Goal: Task Accomplishment & Management: Complete application form

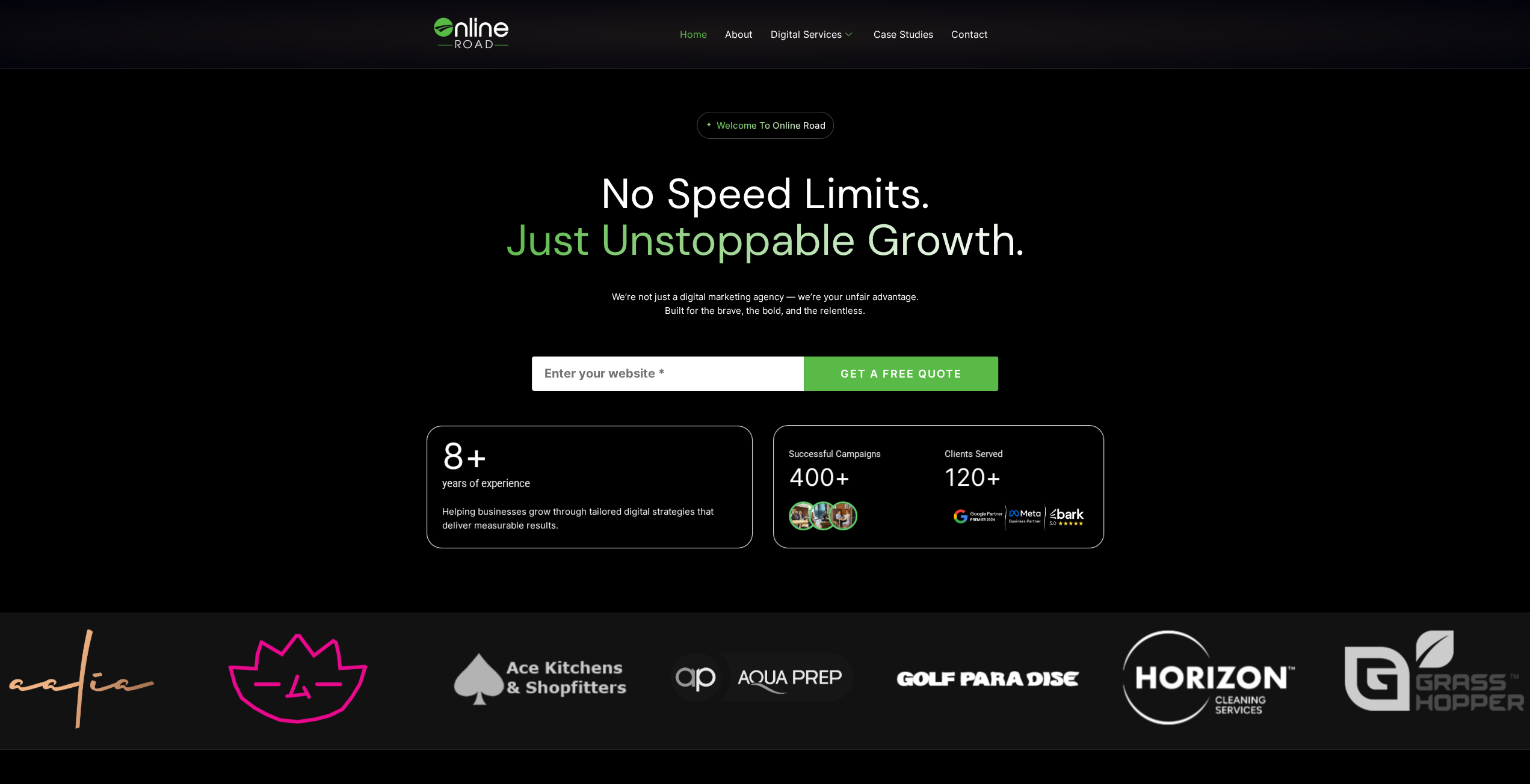
click at [670, 375] on input "Contact form" at bounding box center [667, 373] width 272 height 34
drag, startPoint x: 670, startPoint y: 375, endPoint x: 651, endPoint y: 373, distance: 19.1
click at [666, 374] on input "Contact form" at bounding box center [667, 373] width 272 height 34
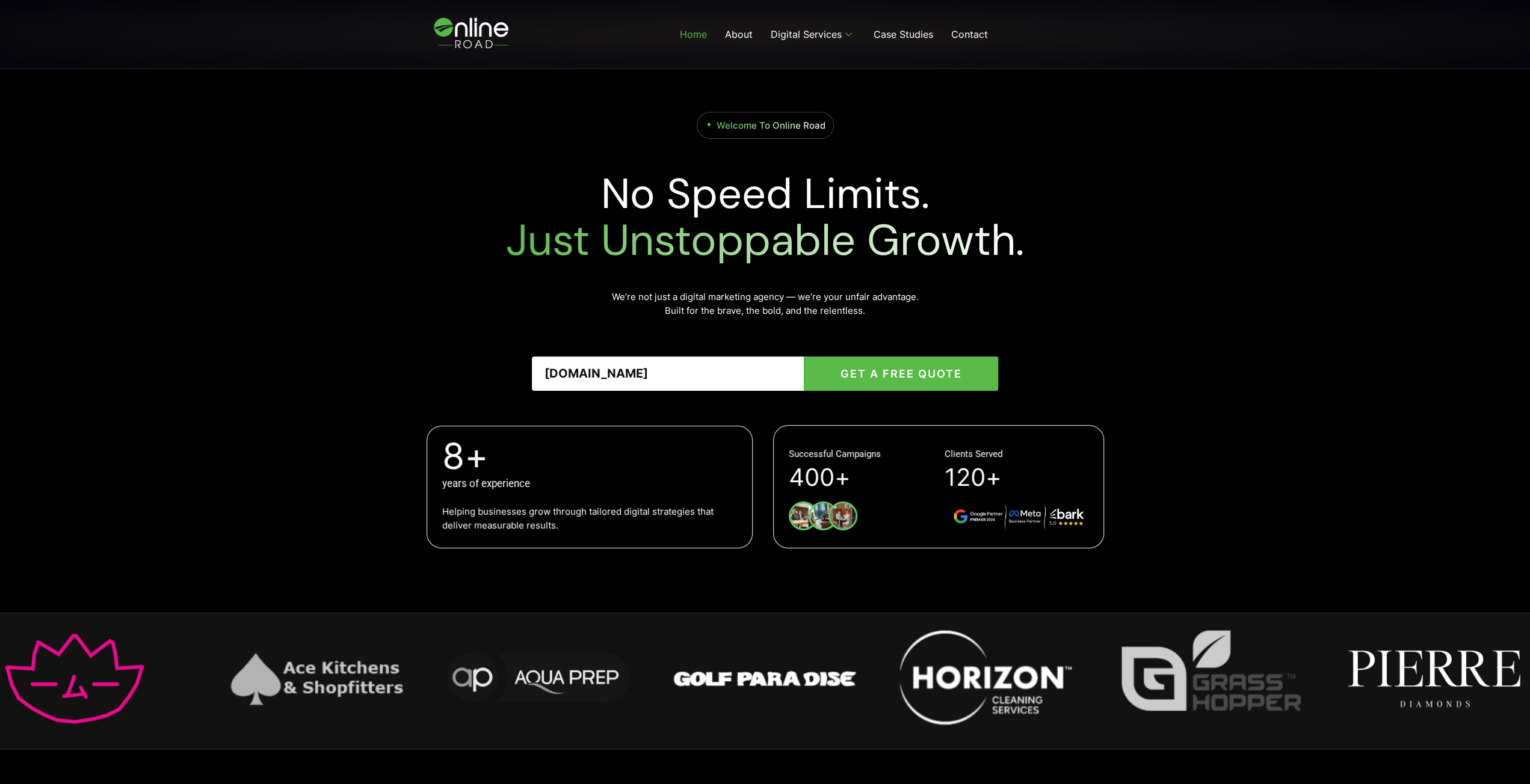
type input "dryway.com.au"
click at [874, 379] on button "GET A FREE QUOTE" at bounding box center [901, 373] width 194 height 34
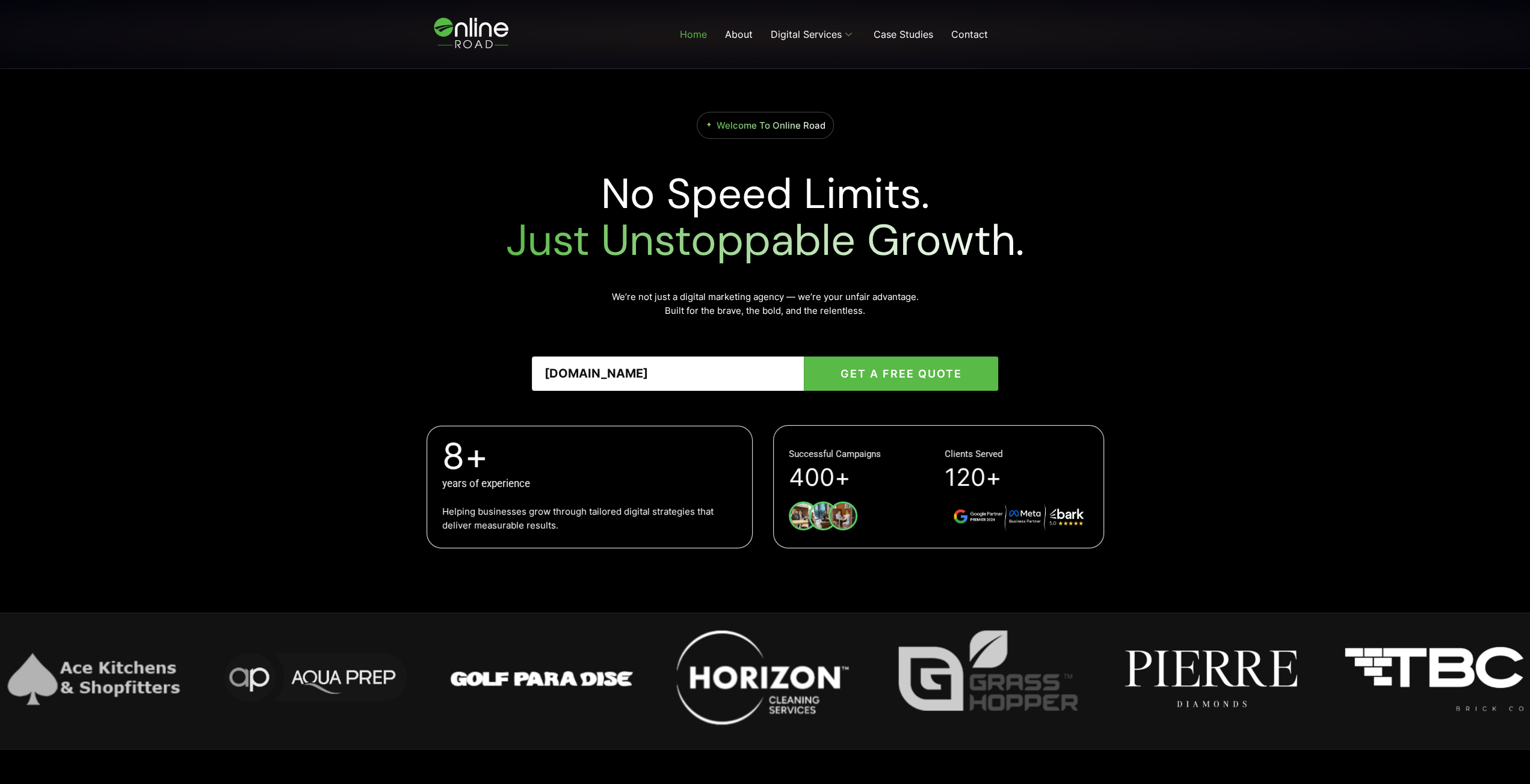
click at [913, 373] on button "GET A FREE QUOTE" at bounding box center [901, 373] width 194 height 34
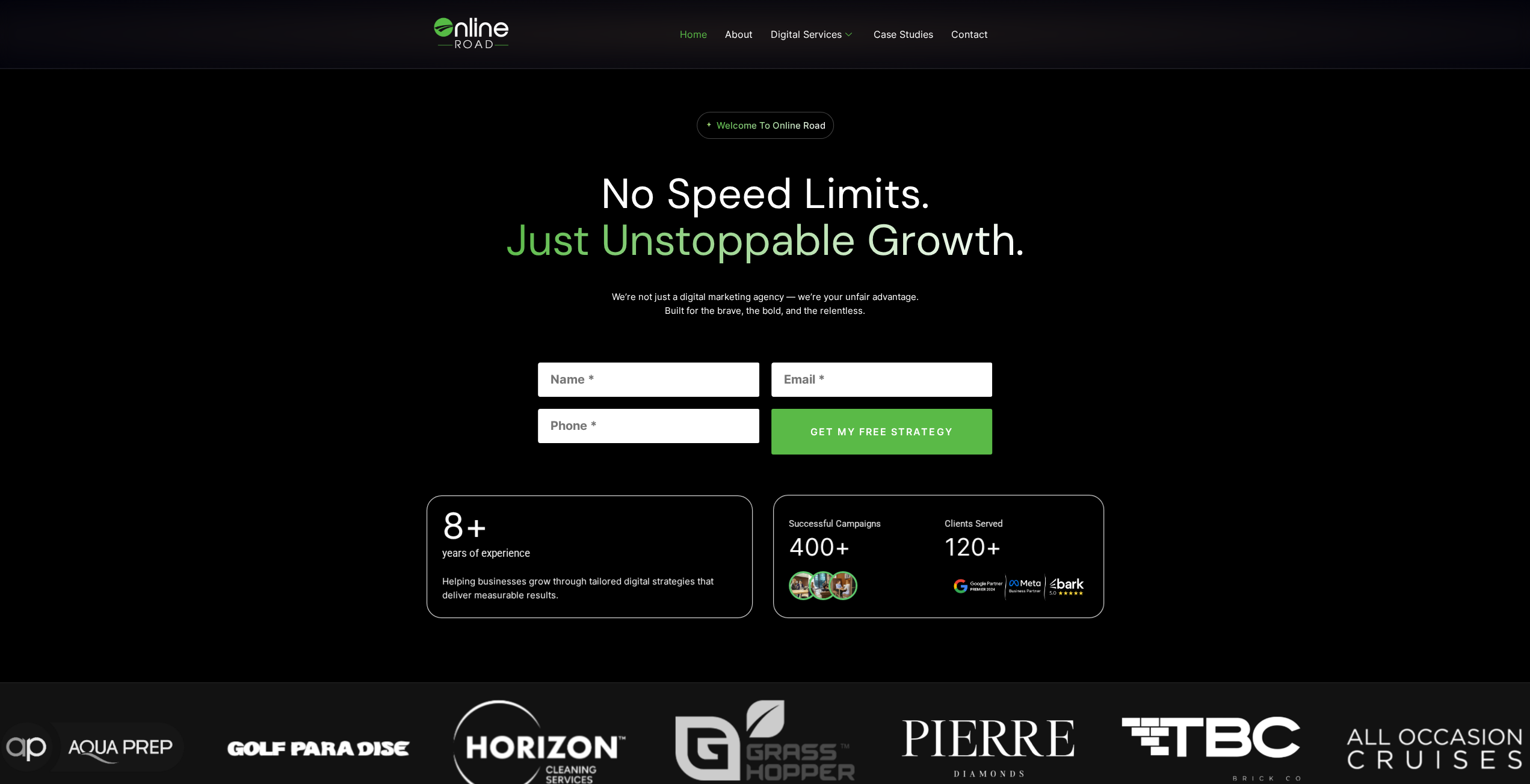
click at [600, 378] on input "Contact form" at bounding box center [648, 379] width 221 height 34
type input "Bruno Ferraz e Santos"
type input "bruno@dryway.com.au"
type input "+61405741329"
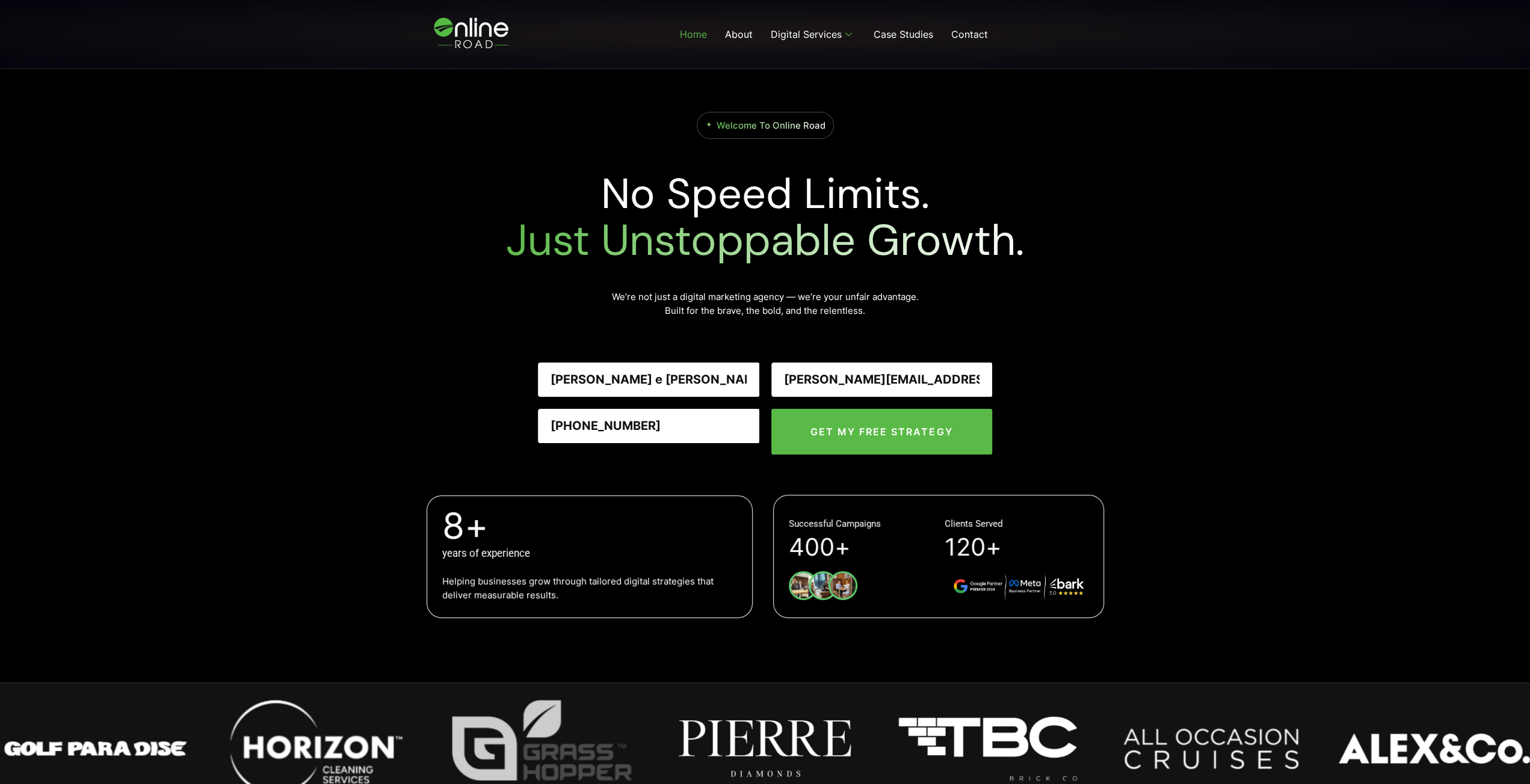
drag, startPoint x: 692, startPoint y: 381, endPoint x: 625, endPoint y: 382, distance: 67.0
click at [625, 382] on input "Bruno Ferraz e Santos" at bounding box center [648, 379] width 221 height 34
type input "Bruno Ferraz"
click at [1100, 431] on div "No Speed Limits. Just Unstoppable Growth. We’re not just a digital marketing ag…" at bounding box center [765, 312] width 686 height 298
click at [898, 430] on input "GET MY FREE STRATEGY" at bounding box center [882, 432] width 221 height 46
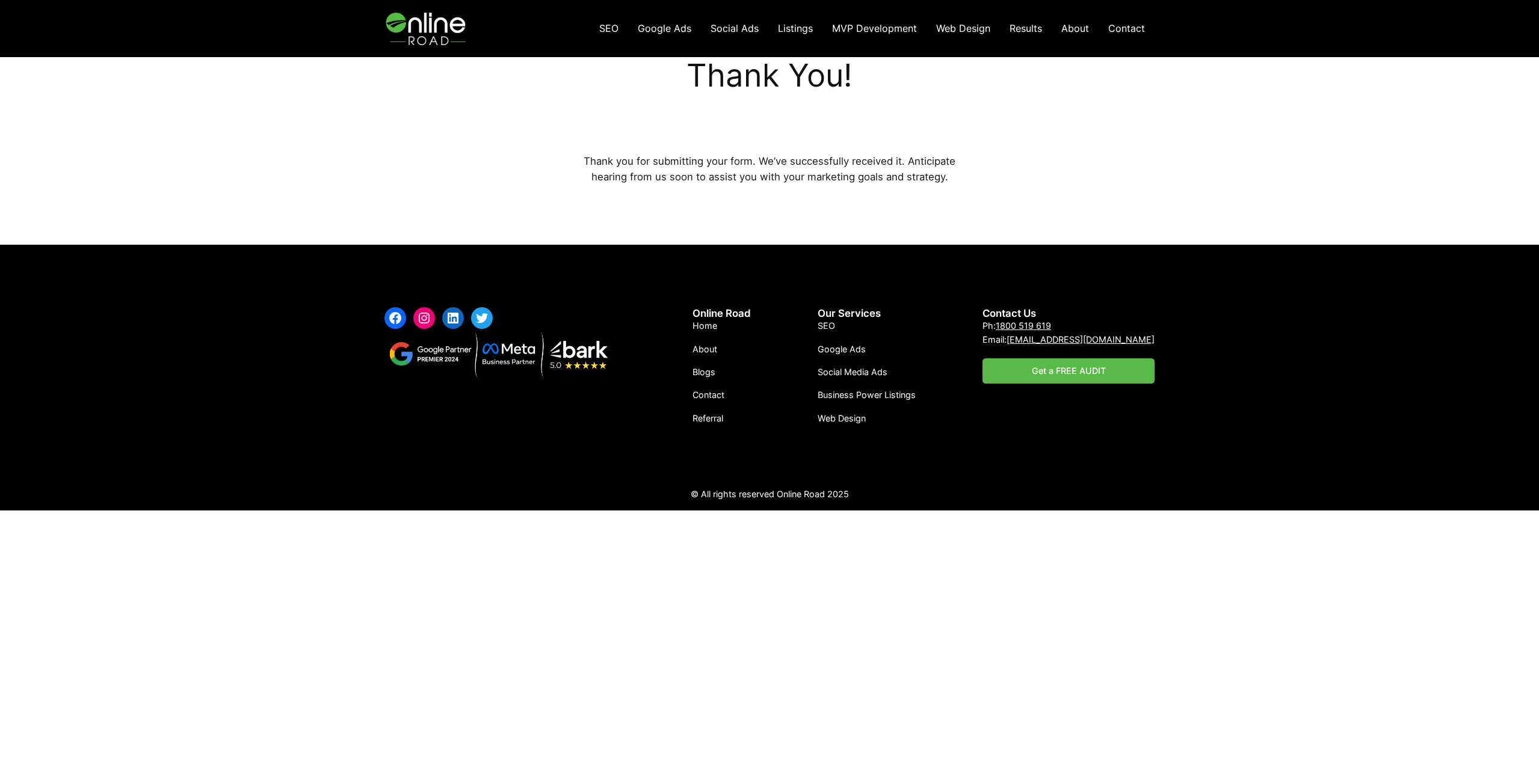
click at [657, 26] on span "Google Ads" at bounding box center [664, 28] width 53 height 12
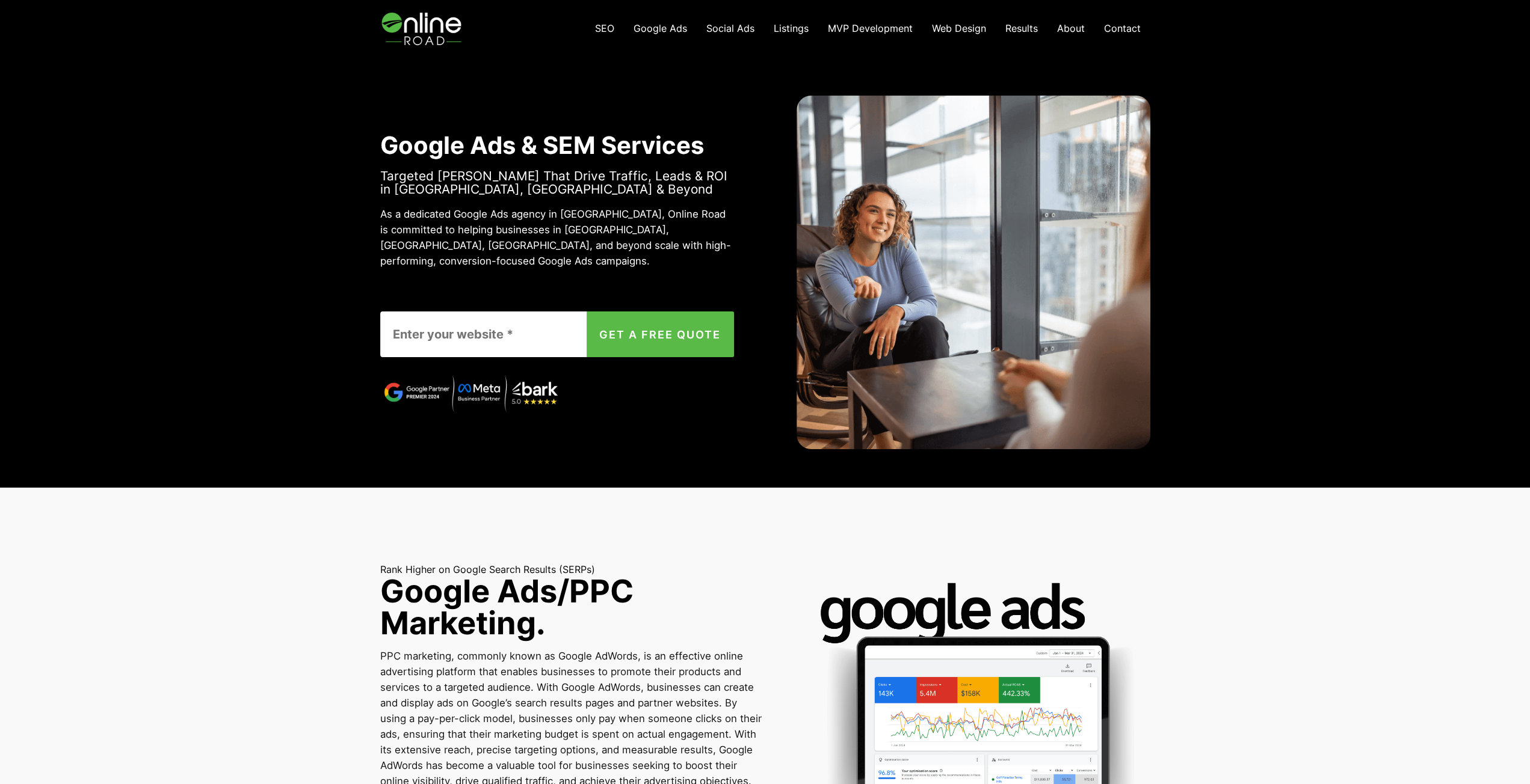
click at [604, 30] on span "SEO" at bounding box center [604, 28] width 19 height 12
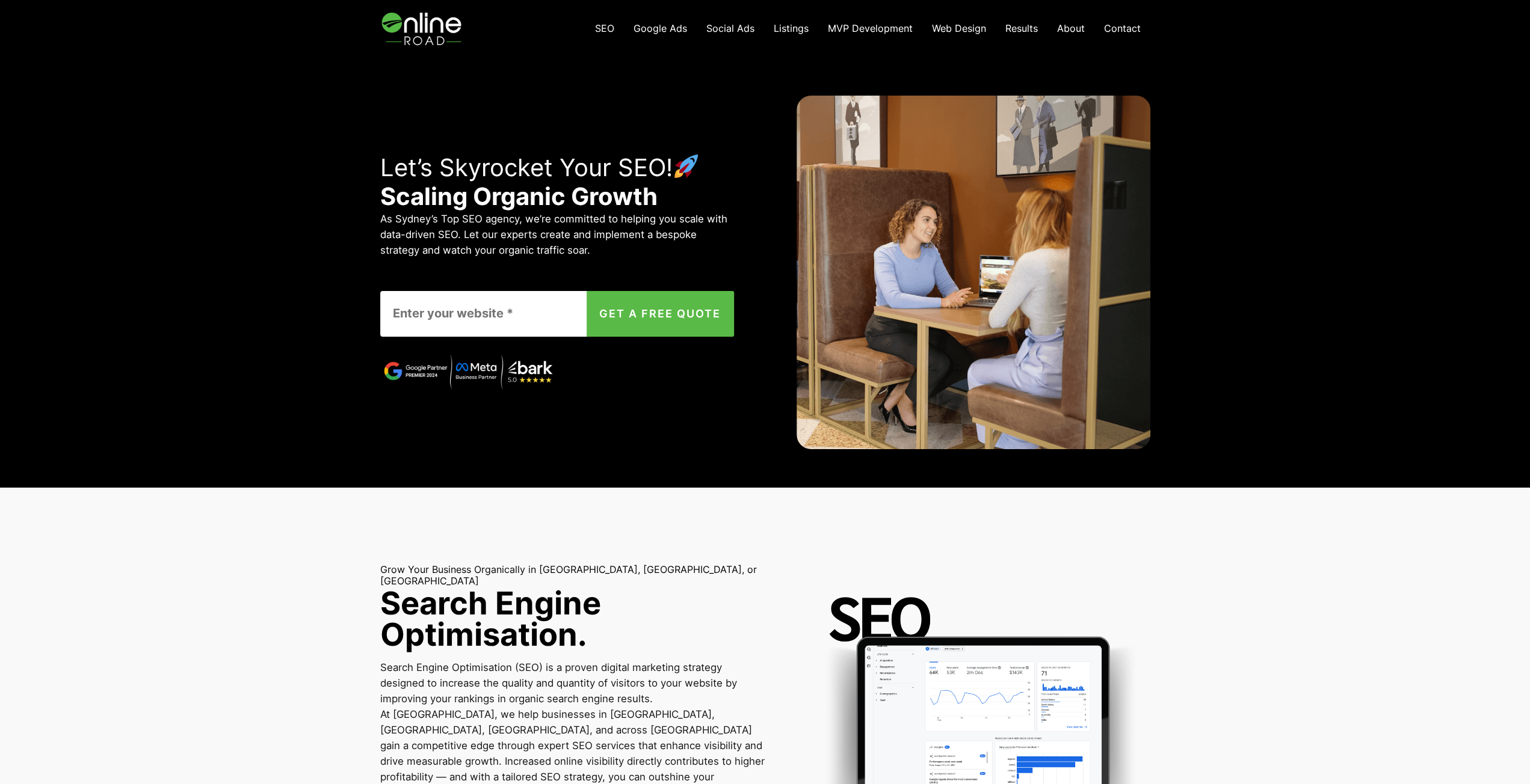
click at [1027, 27] on span "Results" at bounding box center [1021, 28] width 33 height 12
